Goal: Task Accomplishment & Management: Complete application form

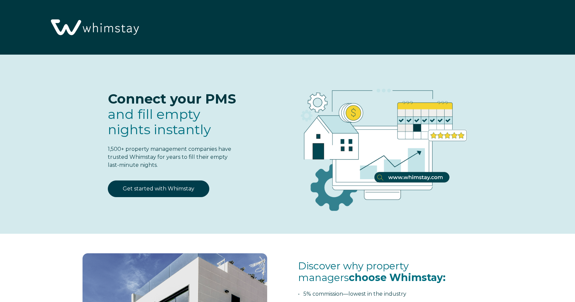
select select "US"
select select "Standard"
click at [153, 192] on link "Get started with Whimstay" at bounding box center [159, 188] width 102 height 17
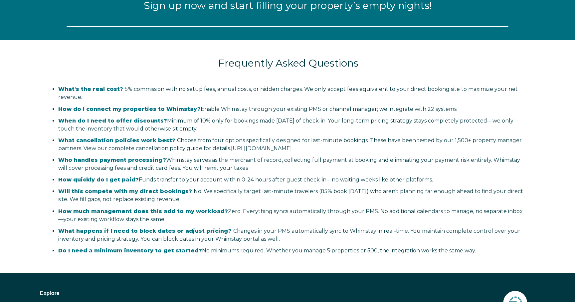
scroll to position [851, 0]
select select "US"
select select "Standard"
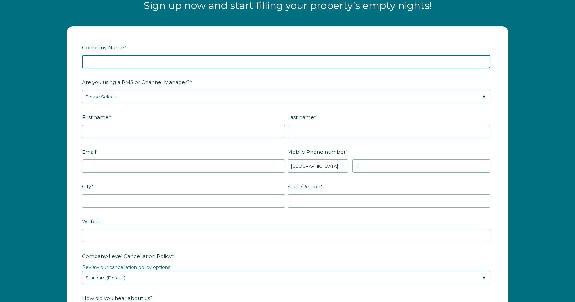
click at [141, 59] on input "Company Name *" at bounding box center [286, 61] width 409 height 13
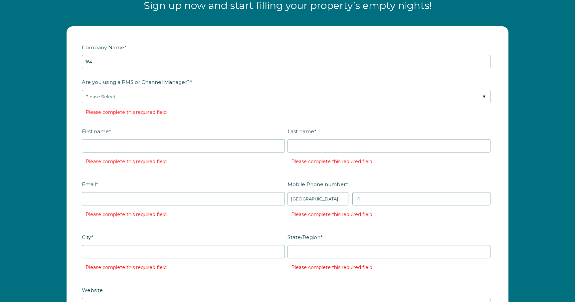
scroll to position [1304, 0]
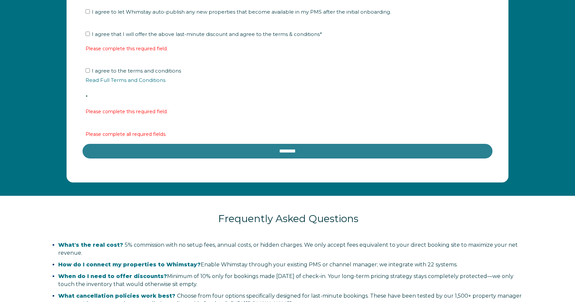
click at [288, 151] on input "********" at bounding box center [288, 151] width 412 height 16
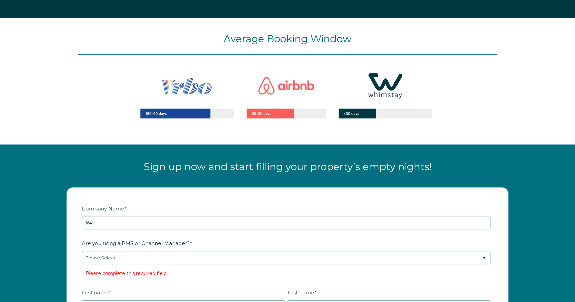
scroll to position [735, 0]
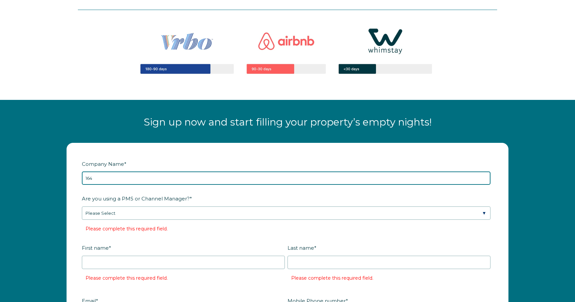
click at [123, 180] on input "164" at bounding box center [286, 177] width 409 height 13
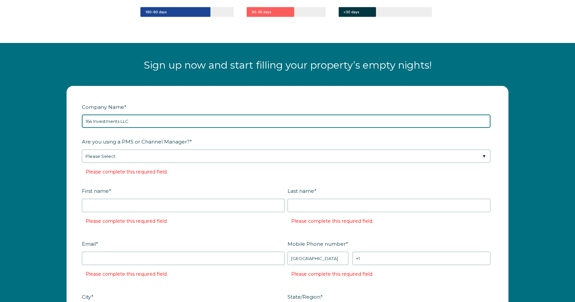
scroll to position [801, 0]
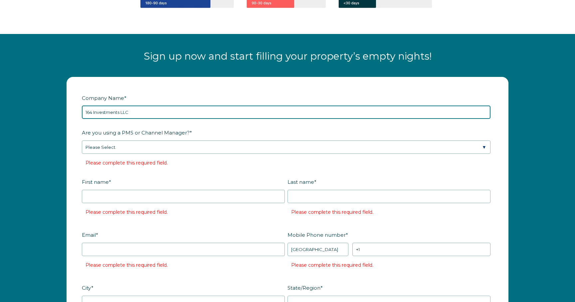
type input "164 Investments LLC"
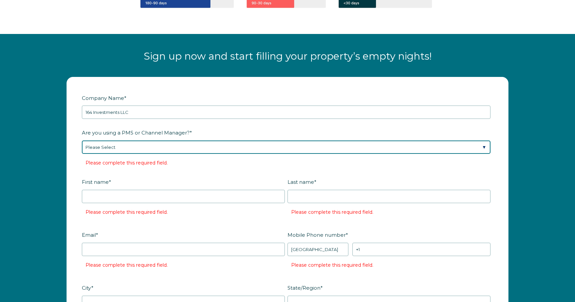
select select "Guesty"
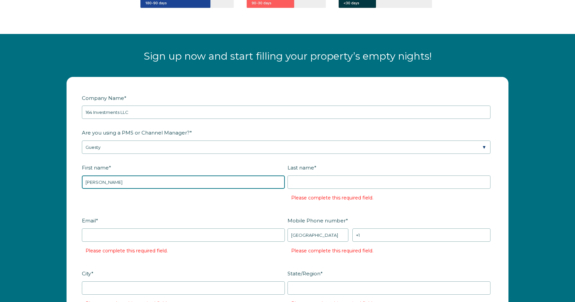
type input "[PERSON_NAME]"
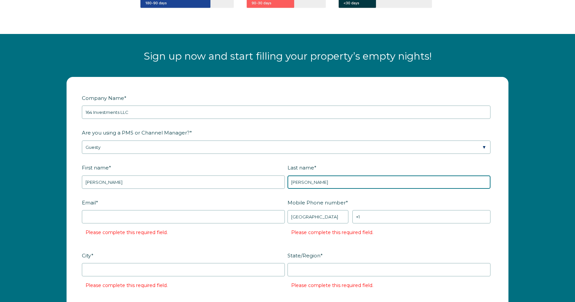
type input "[PERSON_NAME]"
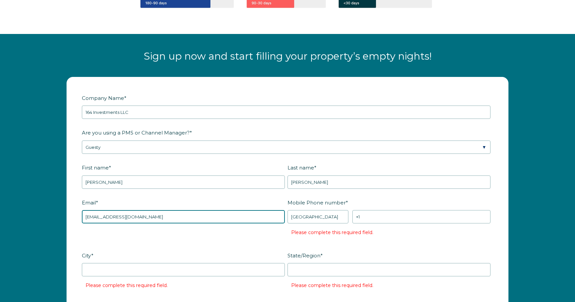
type input "[EMAIL_ADDRESS][DOMAIN_NAME]"
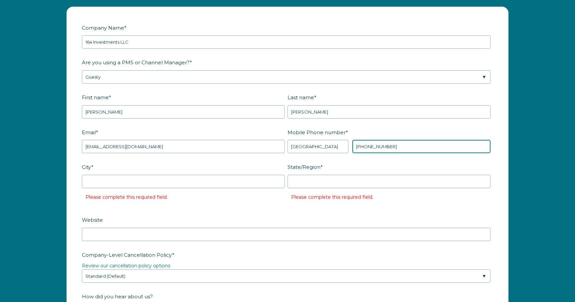
scroll to position [874, 0]
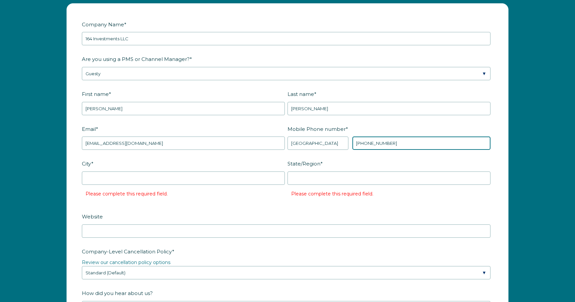
type input "[PHONE_NUMBER]"
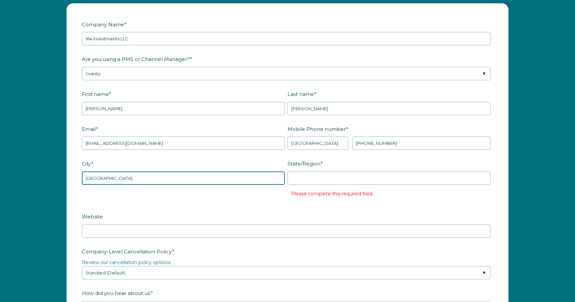
type input "[GEOGRAPHIC_DATA]"
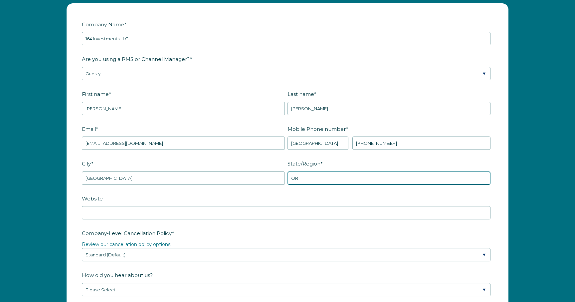
type input "OR"
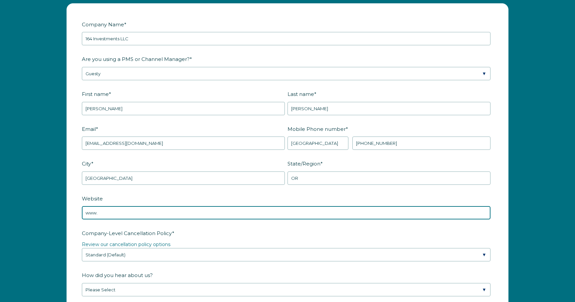
type input "www."
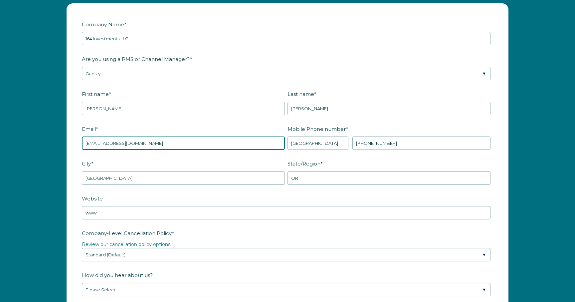
drag, startPoint x: 143, startPoint y: 143, endPoint x: 106, endPoint y: 143, distance: 36.6
click at [106, 143] on input "[EMAIL_ADDRESS][DOMAIN_NAME]" at bounding box center [183, 143] width 203 height 13
type input "[EMAIL_ADDRESS][DOMAIN_NAME]"
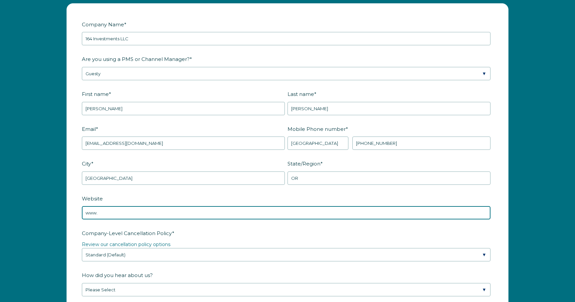
click at [108, 216] on input "www." at bounding box center [286, 212] width 409 height 13
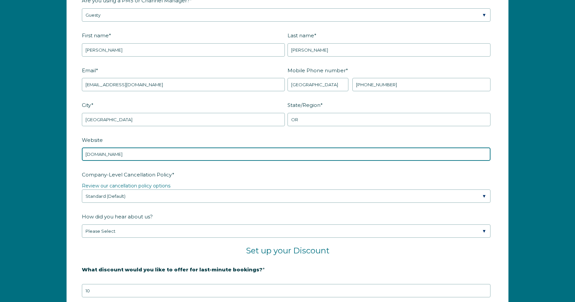
scroll to position [942, 0]
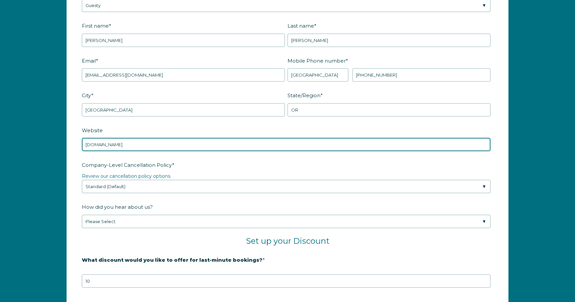
type input "[DOMAIN_NAME]"
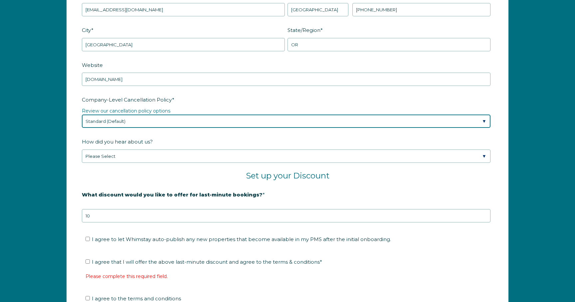
scroll to position [1019, 0]
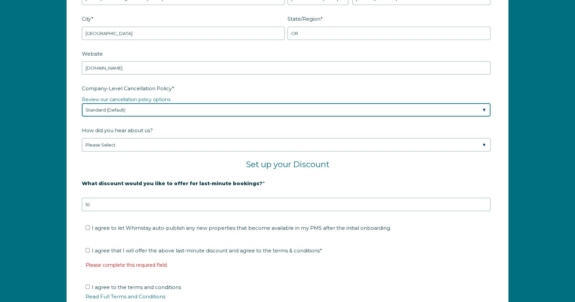
select select "Strict"
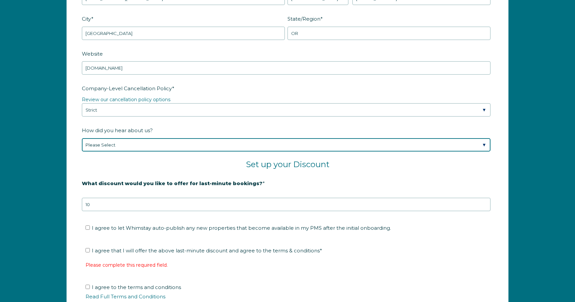
select select "Referral from a Friend"
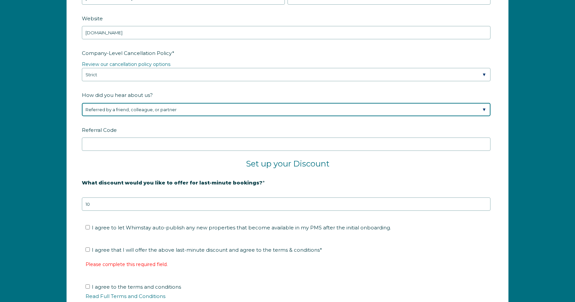
scroll to position [1060, 0]
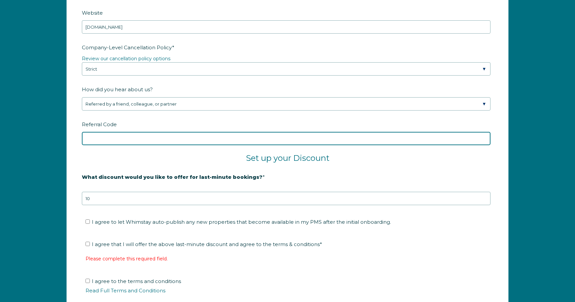
click at [130, 136] on input "Referral Code" at bounding box center [286, 138] width 409 height 13
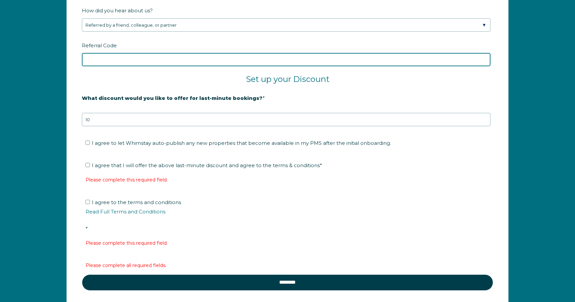
scroll to position [1147, 0]
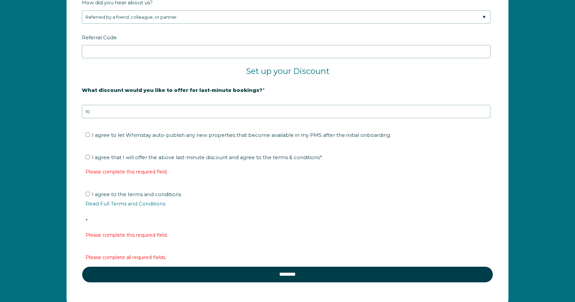
click at [86, 136] on input "I agree to let Whimstay auto-publish any new properties that become available i…" at bounding box center [88, 135] width 4 height 4
checkbox input "true"
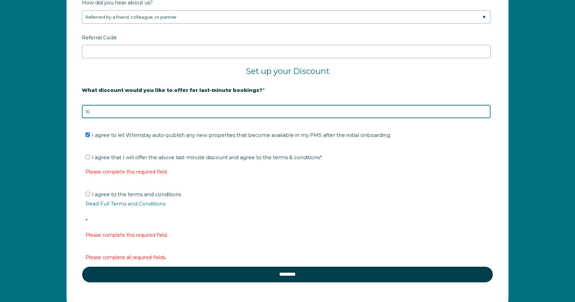
click at [165, 112] on input "10" at bounding box center [286, 111] width 409 height 13
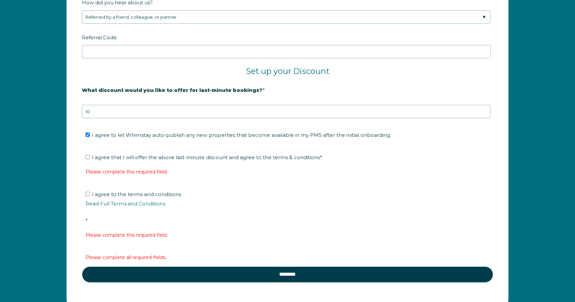
click at [100, 157] on span "I agree that I will offer the above last-minute discount and agree to the terms…" at bounding box center [207, 157] width 230 height 6
click at [90, 157] on input "I agree that I will offer the above last-minute discount and agree to the terms…" at bounding box center [88, 157] width 4 height 4
checkbox input "true"
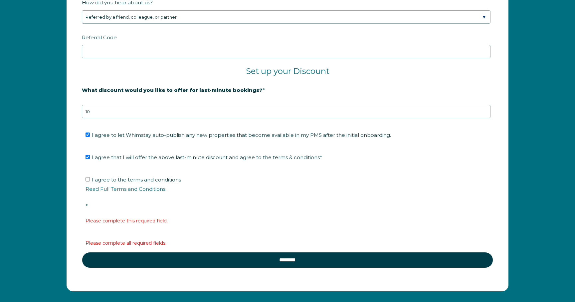
click at [109, 180] on span "I agree to the terms and conditions Read Full Terms and Conditions *" at bounding box center [290, 192] width 409 height 33
click at [90, 180] on input "I agree to the terms and conditions Read Full Terms and Conditions *" at bounding box center [88, 179] width 4 height 4
checkbox input "true"
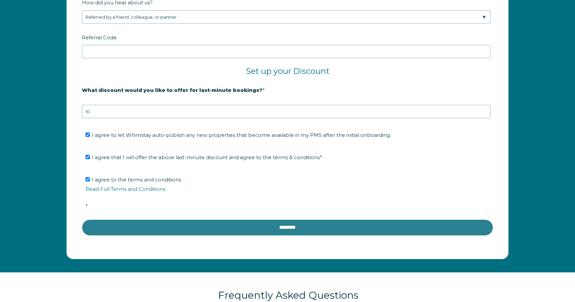
click at [295, 228] on input "********" at bounding box center [288, 227] width 412 height 16
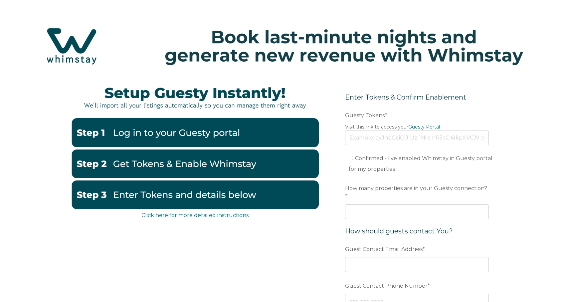
scroll to position [17, 0]
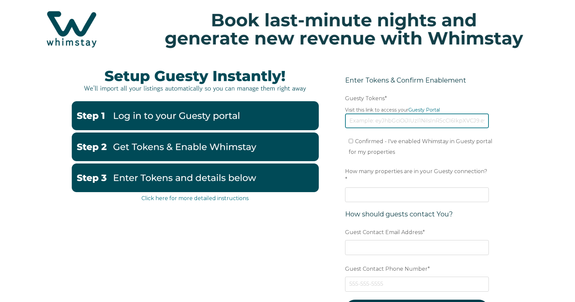
click at [389, 122] on input "Guesty Tokens *" at bounding box center [417, 121] width 144 height 15
click at [399, 117] on input "Guesty Tokens *" at bounding box center [417, 121] width 144 height 15
paste input "eyJhbGciOiJIUzI1NiIsInR5cCI6IkpXVCJ9.eyJ0b2tlbklkIjoiNjhlOWRhZGY0MGZmNGE0YTUwOT…"
type input "eyJhbGciOiJIUzI1NiIsInR5cCI6IkpXVCJ9.eyJ0b2tlbklkIjoiNjhlOWRhZGY0MGZmNGE0YTUwOT…"
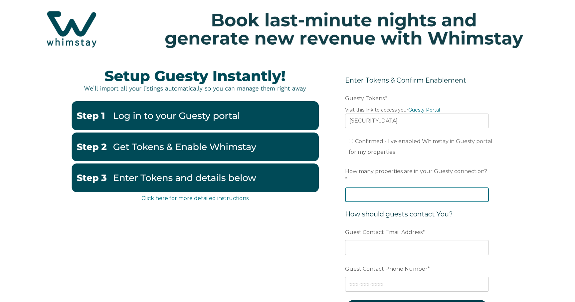
click at [443, 187] on input "How many properties are in your Guesty connection? *" at bounding box center [417, 194] width 144 height 15
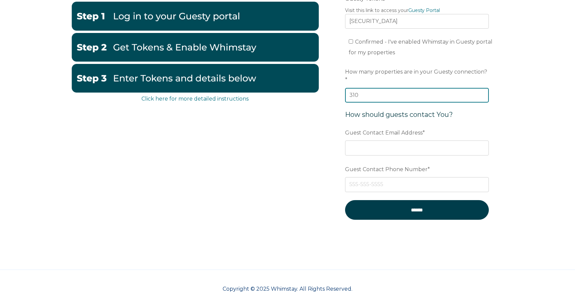
scroll to position [116, 0]
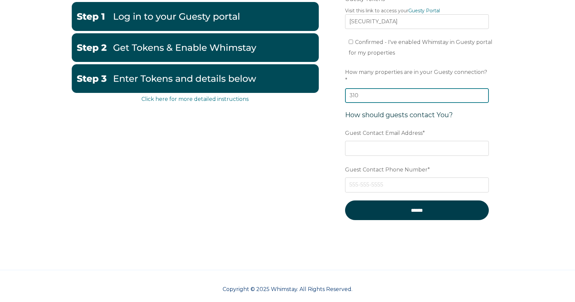
type input "310"
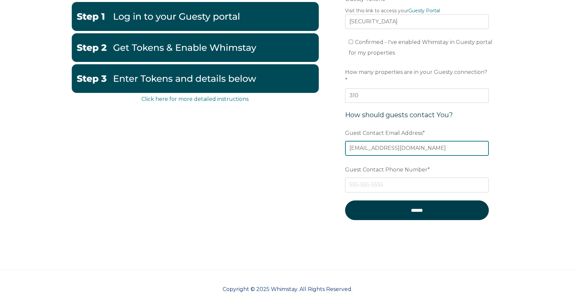
type input "[EMAIL_ADDRESS][DOMAIN_NAME]"
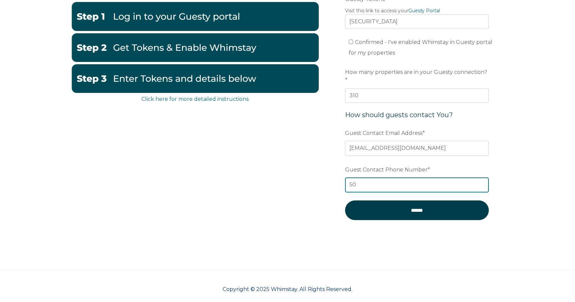
type input "5"
drag, startPoint x: 389, startPoint y: 179, endPoint x: 309, endPoint y: 179, distance: 79.9
click at [309, 179] on div "Click here for more detailed instructions Enter Tokens & Confirm Enablement Pre…" at bounding box center [287, 102] width 433 height 281
paste input "-362-4726"
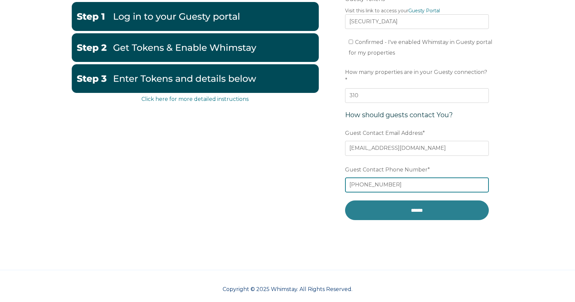
type input "971-362-4726"
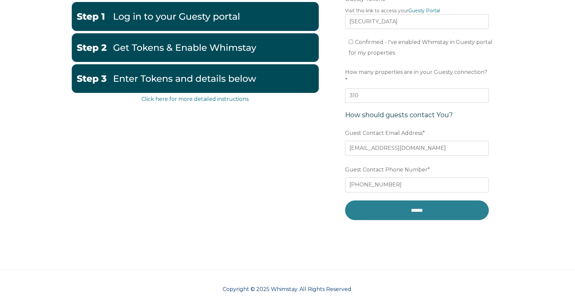
click at [407, 201] on input "******" at bounding box center [417, 210] width 144 height 20
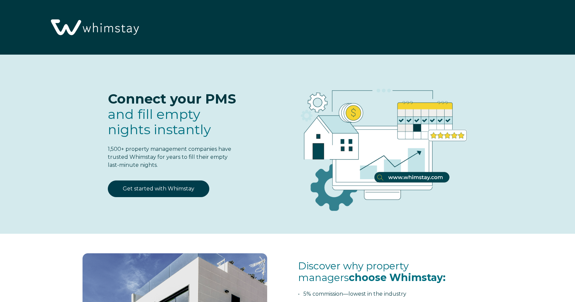
select select "US"
select select "Standard"
